Goal: Find specific page/section: Find specific page/section

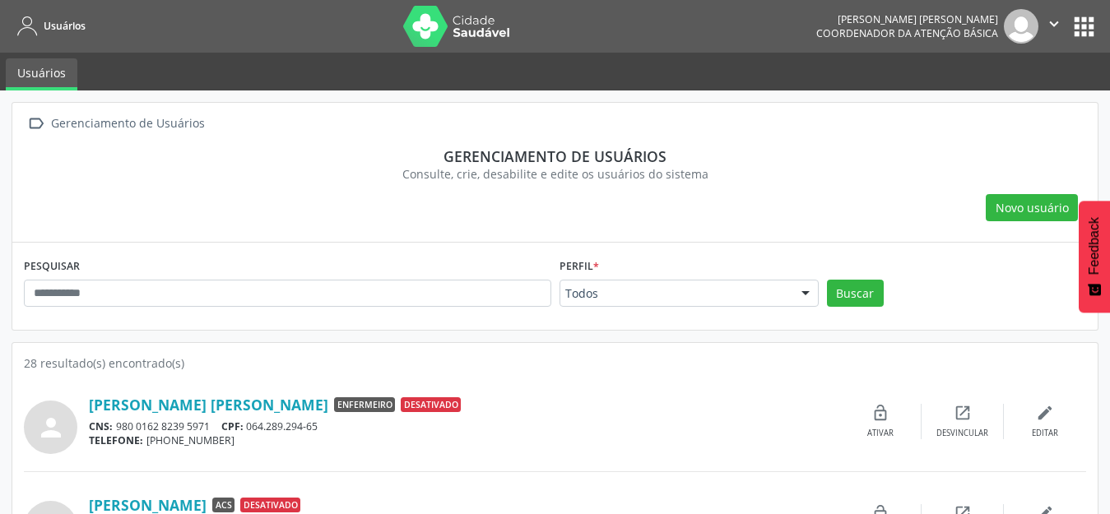
click at [1097, 27] on button "apps" at bounding box center [1084, 26] width 29 height 29
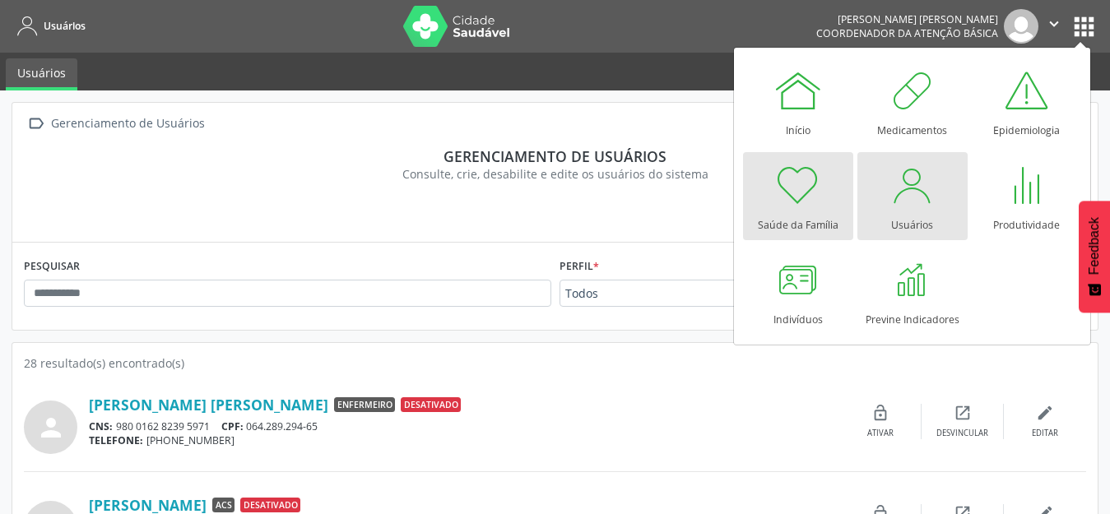
click at [807, 212] on div "Saúde da Família" at bounding box center [798, 221] width 81 height 22
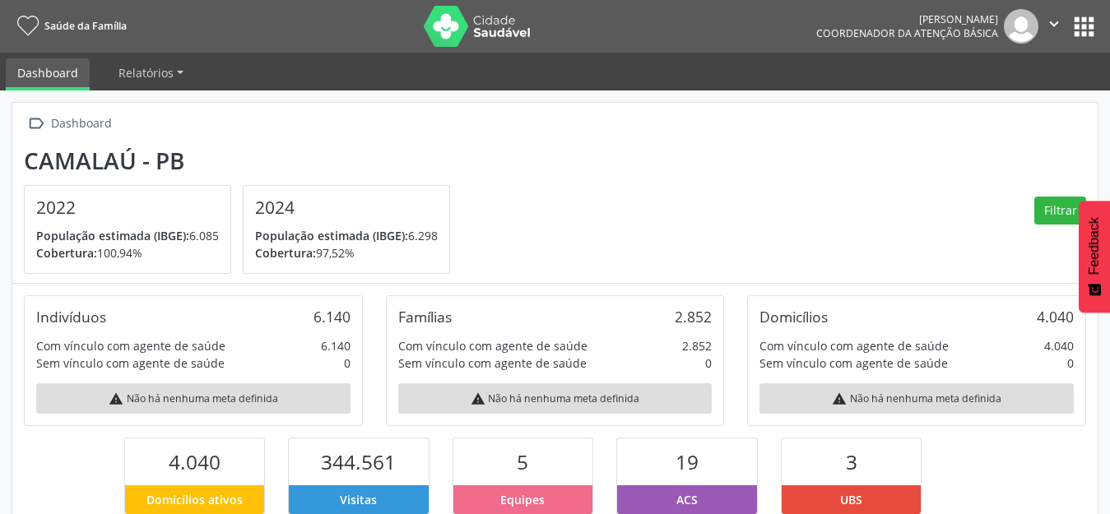
scroll to position [273, 361]
click at [176, 71] on link "Relatórios" at bounding box center [151, 72] width 88 height 29
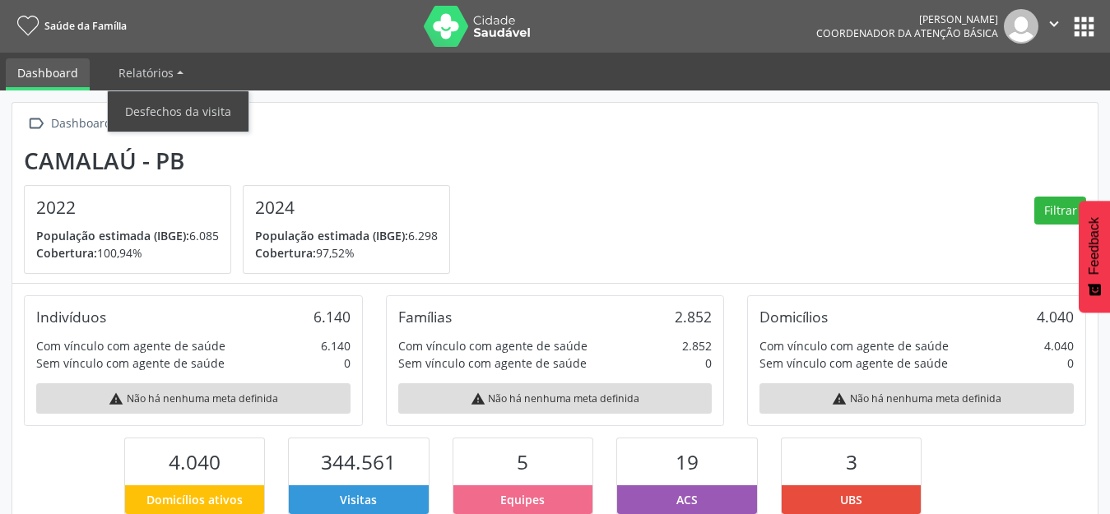
click at [28, 70] on link "Dashboard" at bounding box center [48, 74] width 84 height 32
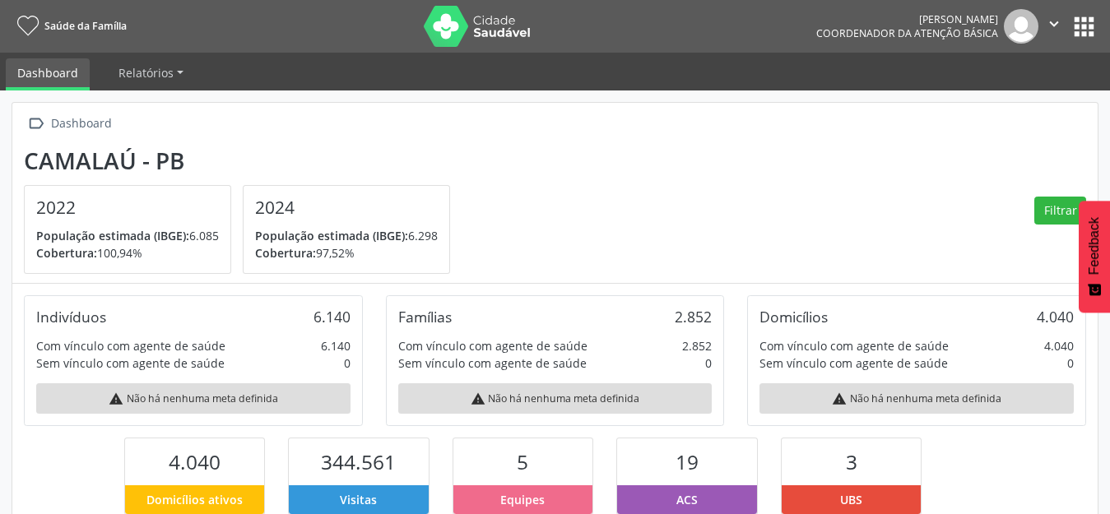
click at [489, 30] on img at bounding box center [477, 26] width 107 height 41
